Goal: Task Accomplishment & Management: Use online tool/utility

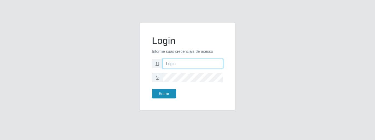
type input "caio@B1"
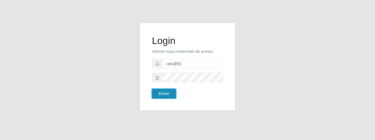
click at [173, 92] on button "Entrar" at bounding box center [164, 94] width 24 height 10
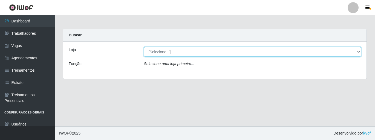
click at [175, 50] on select "[Selecione...] Bemais Supermercados - B1 [GEOGRAPHIC_DATA]" at bounding box center [252, 52] width 217 height 10
select select "403"
click at [144, 47] on select "[Selecione...] Bemais Supermercados - B1 [GEOGRAPHIC_DATA]" at bounding box center [252, 52] width 217 height 10
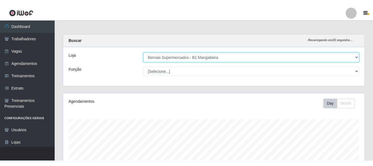
scroll to position [114, 302]
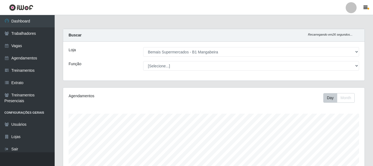
click at [0, 2] on link at bounding box center [21, 7] width 42 height 15
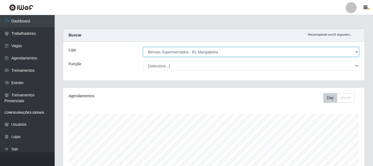
click at [228, 54] on select "[Selecione...] Bemais Supermercados - B1 [GEOGRAPHIC_DATA]" at bounding box center [251, 52] width 216 height 10
click at [143, 47] on select "[Selecione...] Bemais Supermercados - B1 [GEOGRAPHIC_DATA]" at bounding box center [251, 52] width 216 height 10
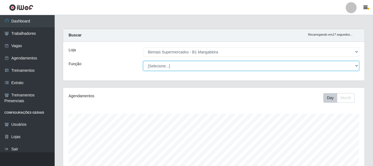
click at [209, 68] on select "[Selecione...] ASG ASG + ASG ++ Balconista de Açougue Balconista de Açougue + B…" at bounding box center [251, 66] width 216 height 10
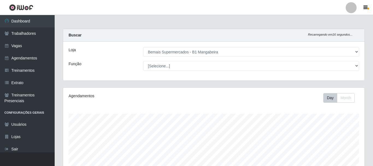
click at [141, 61] on div "[Selecione...] ASG ASG + ASG ++ Balconista de Açougue Balconista de Açougue + B…" at bounding box center [251, 66] width 224 height 10
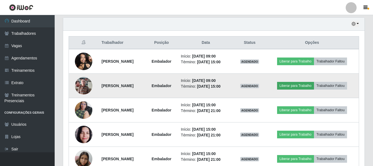
scroll to position [192, 0]
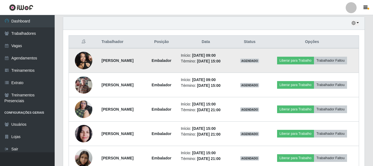
click at [84, 58] on img at bounding box center [84, 60] width 18 height 23
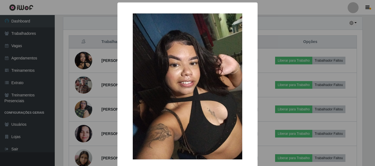
click at [84, 58] on div "× OK Cancel" at bounding box center [187, 83] width 375 height 166
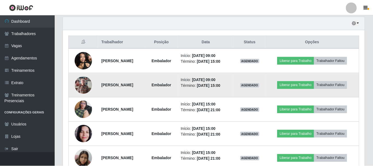
scroll to position [114, 302]
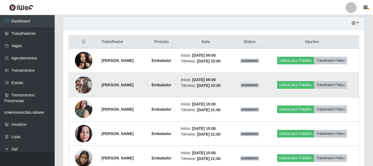
click at [84, 87] on img at bounding box center [84, 84] width 18 height 23
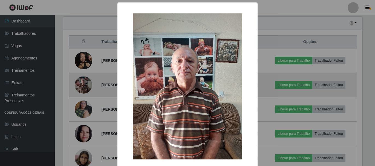
click at [84, 87] on div "× OK Cancel" at bounding box center [187, 83] width 375 height 166
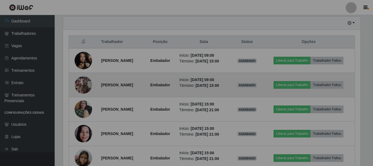
scroll to position [114, 302]
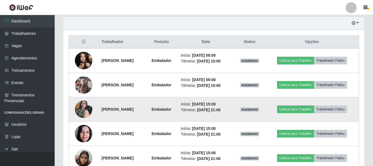
click at [81, 108] on img at bounding box center [84, 108] width 18 height 23
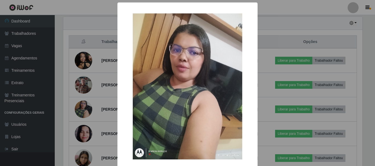
click at [81, 107] on div "× OK Cancel" at bounding box center [187, 83] width 375 height 166
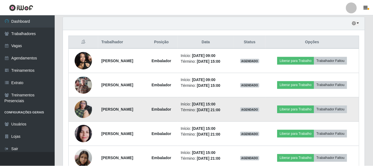
scroll to position [114, 302]
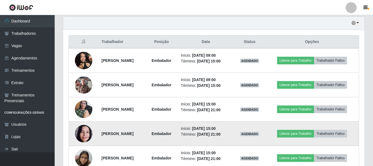
click at [84, 133] on img at bounding box center [84, 133] width 18 height 23
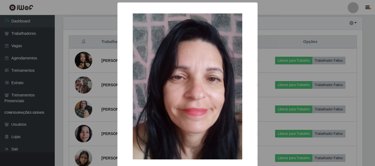
click at [84, 133] on div "× OK Cancel" at bounding box center [187, 83] width 375 height 166
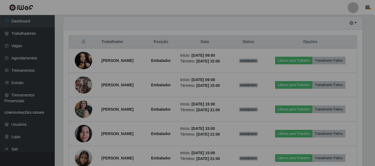
scroll to position [114, 302]
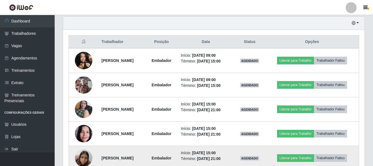
click at [81, 140] on img at bounding box center [84, 157] width 18 height 23
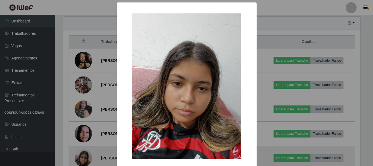
scroll to position [114, 299]
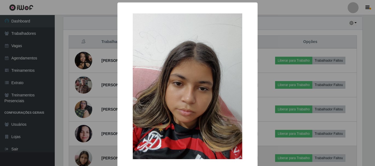
click at [81, 140] on div "× OK Cancel" at bounding box center [187, 83] width 375 height 166
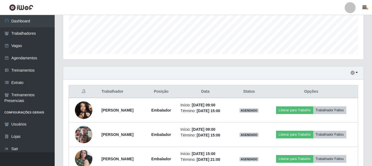
scroll to position [137, 0]
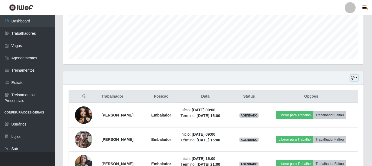
click at [356, 75] on button "button" at bounding box center [355, 78] width 8 height 6
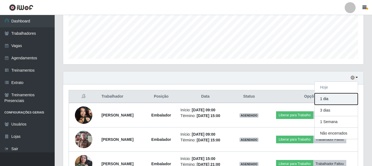
click at [329, 100] on button "1 dia" at bounding box center [336, 98] width 43 height 11
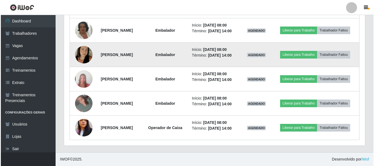
scroll to position [383, 0]
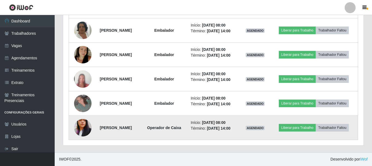
click at [79, 126] on img at bounding box center [83, 127] width 18 height 31
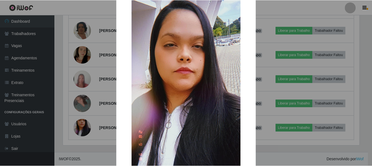
scroll to position [55, 0]
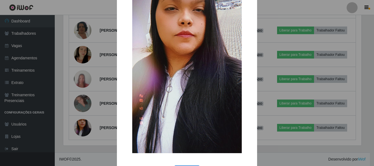
click at [114, 120] on div "× OK Cancel" at bounding box center [187, 83] width 374 height 166
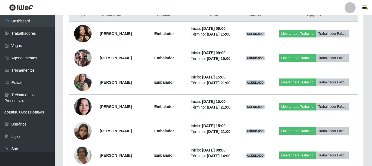
scroll to position [220, 0]
